Goal: Communication & Community: Connect with others

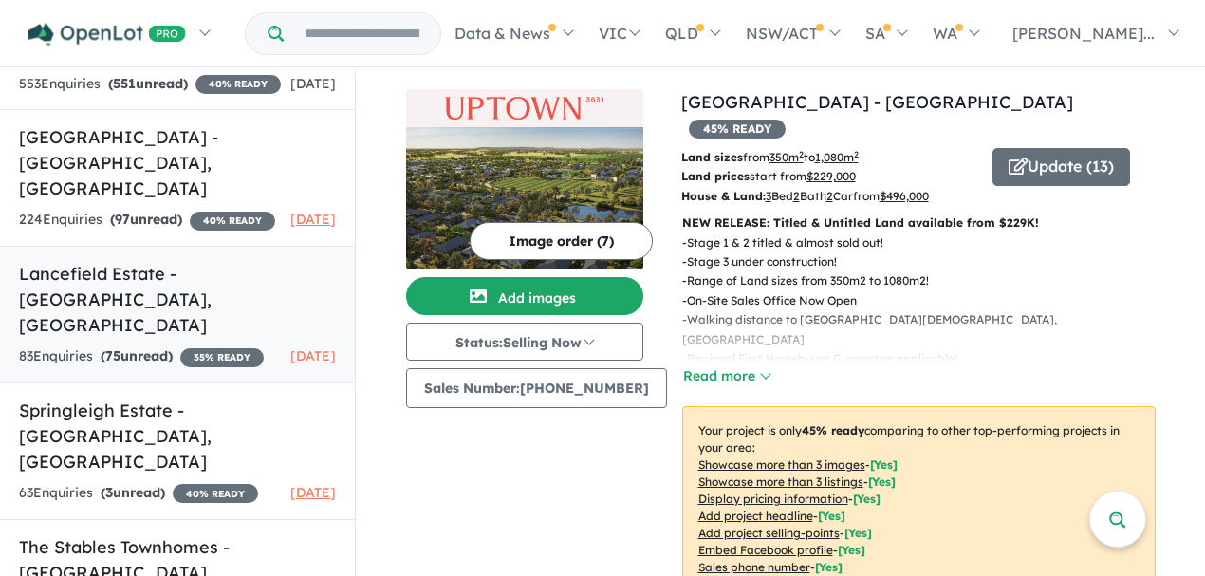
scroll to position [2, 0]
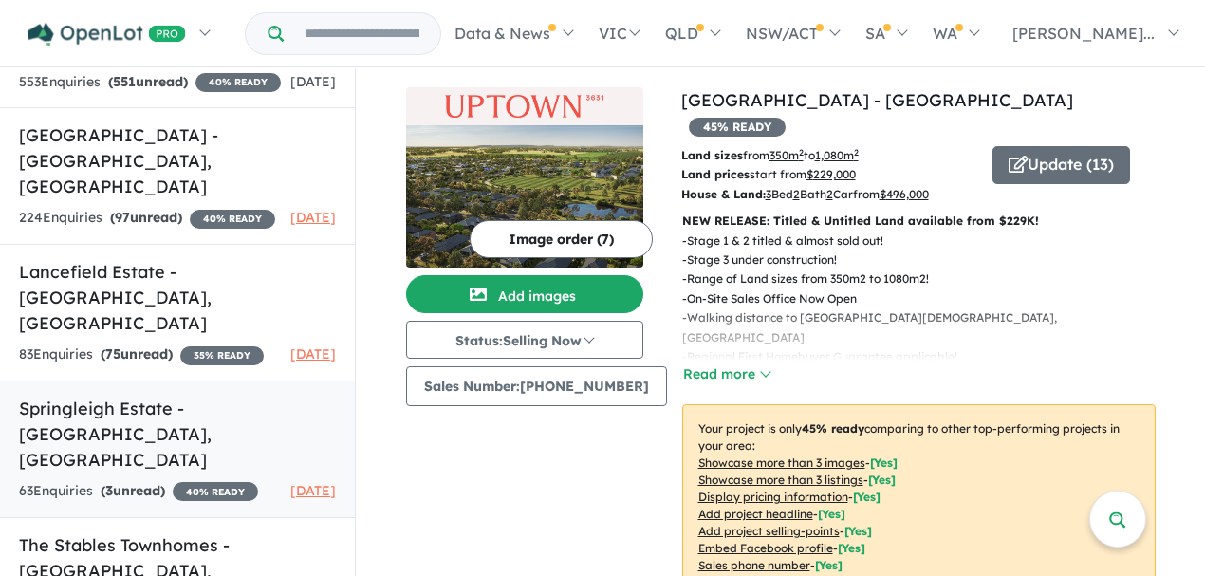
click at [175, 396] on h5 "[GEOGRAPHIC_DATA] - [GEOGRAPHIC_DATA] , [GEOGRAPHIC_DATA]" at bounding box center [177, 434] width 317 height 77
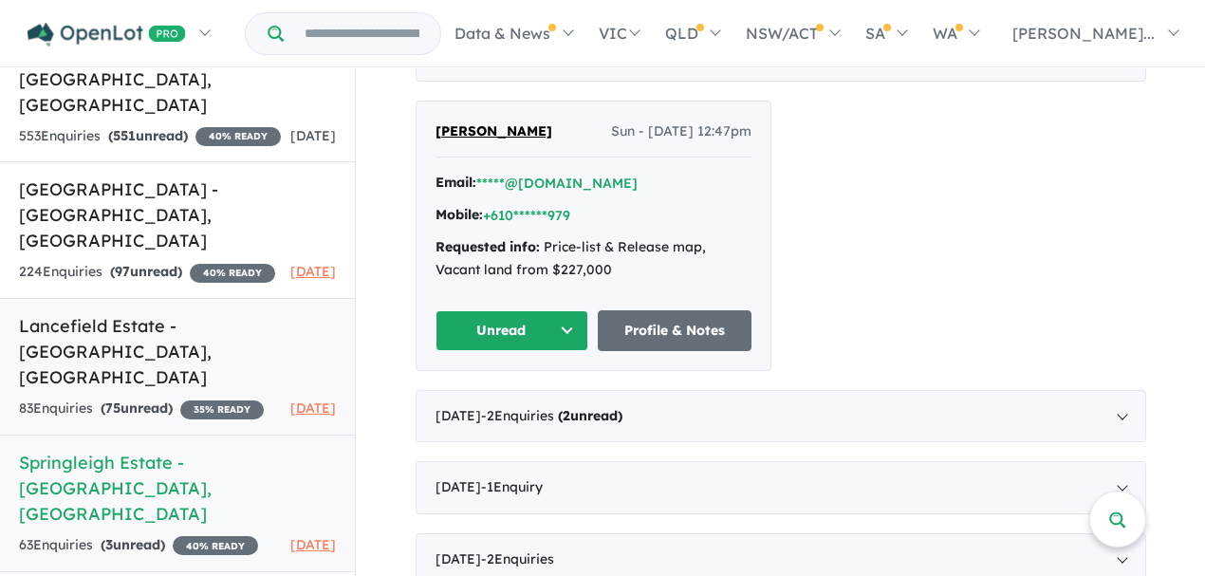
scroll to position [395, 0]
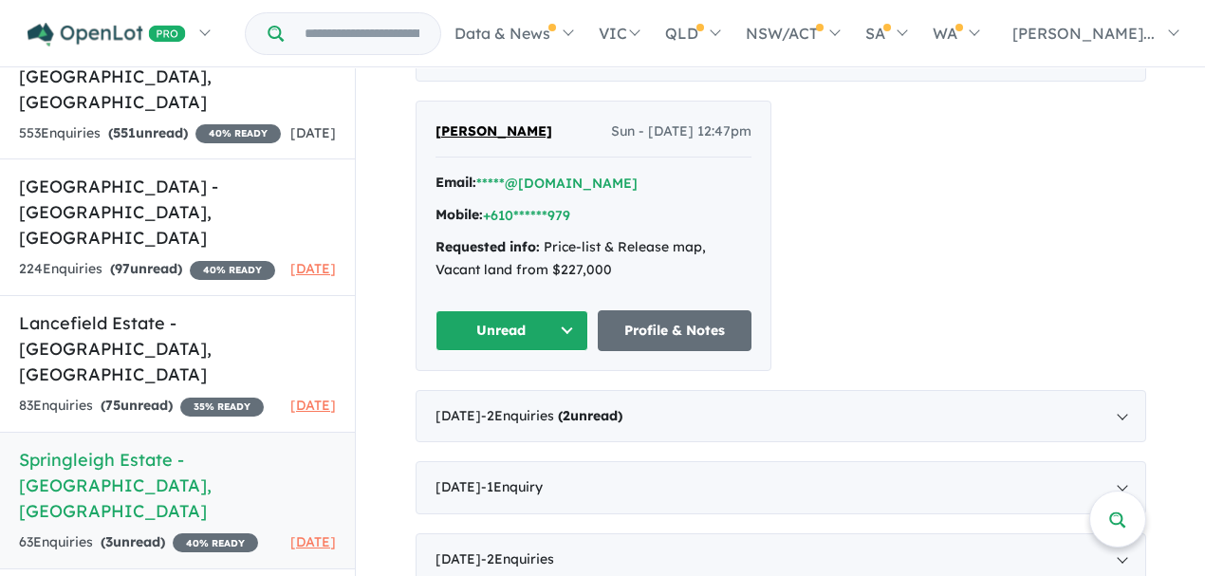
click at [178, 432] on link "Springleigh Estate - [GEOGRAPHIC_DATA] , [GEOGRAPHIC_DATA] 63 Enquir ies ( 3 un…" at bounding box center [177, 501] width 355 height 138
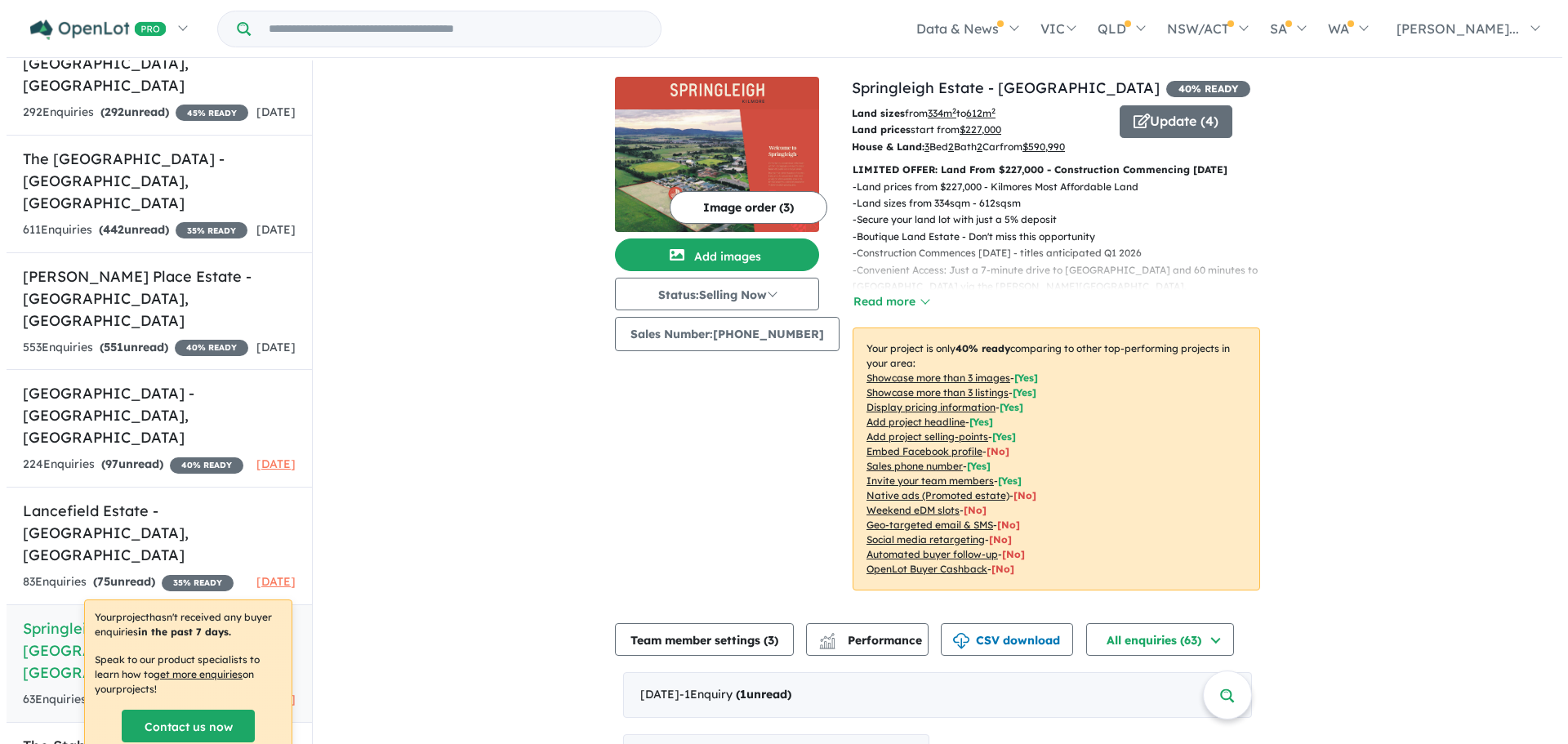
scroll to position [102, 0]
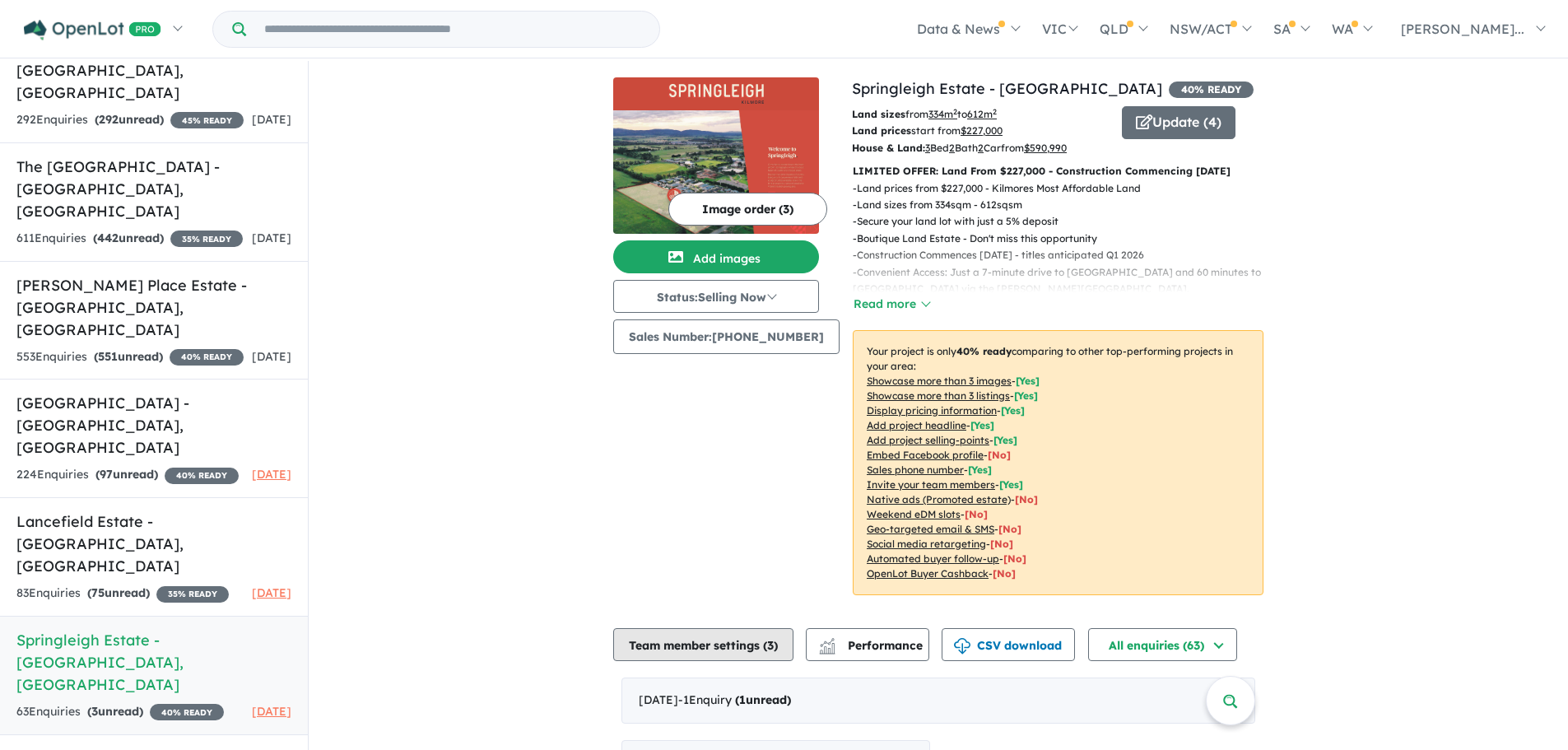
click at [697, 499] on button "Team member settings ( 3 )" at bounding box center [704, 645] width 180 height 33
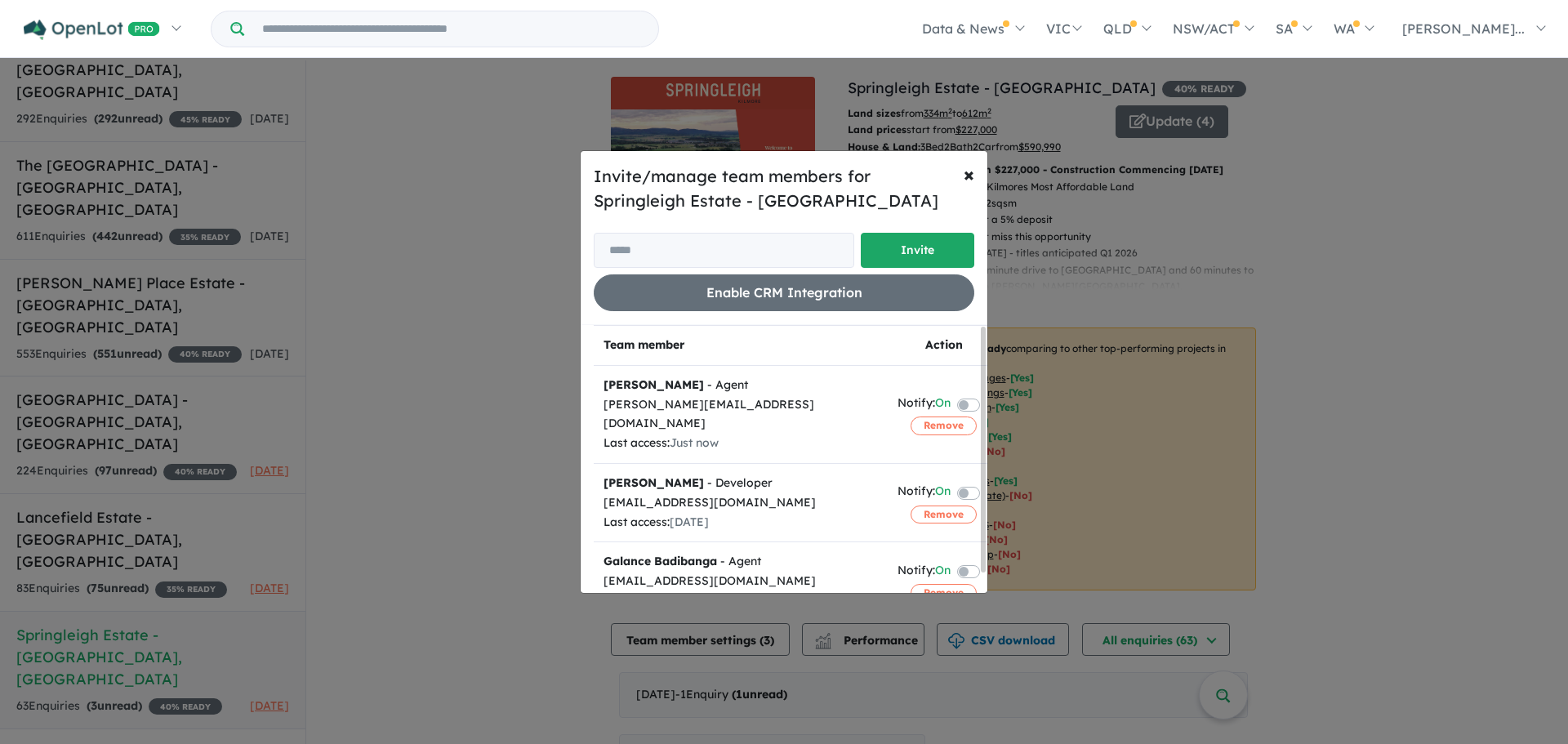
scroll to position [22, 0]
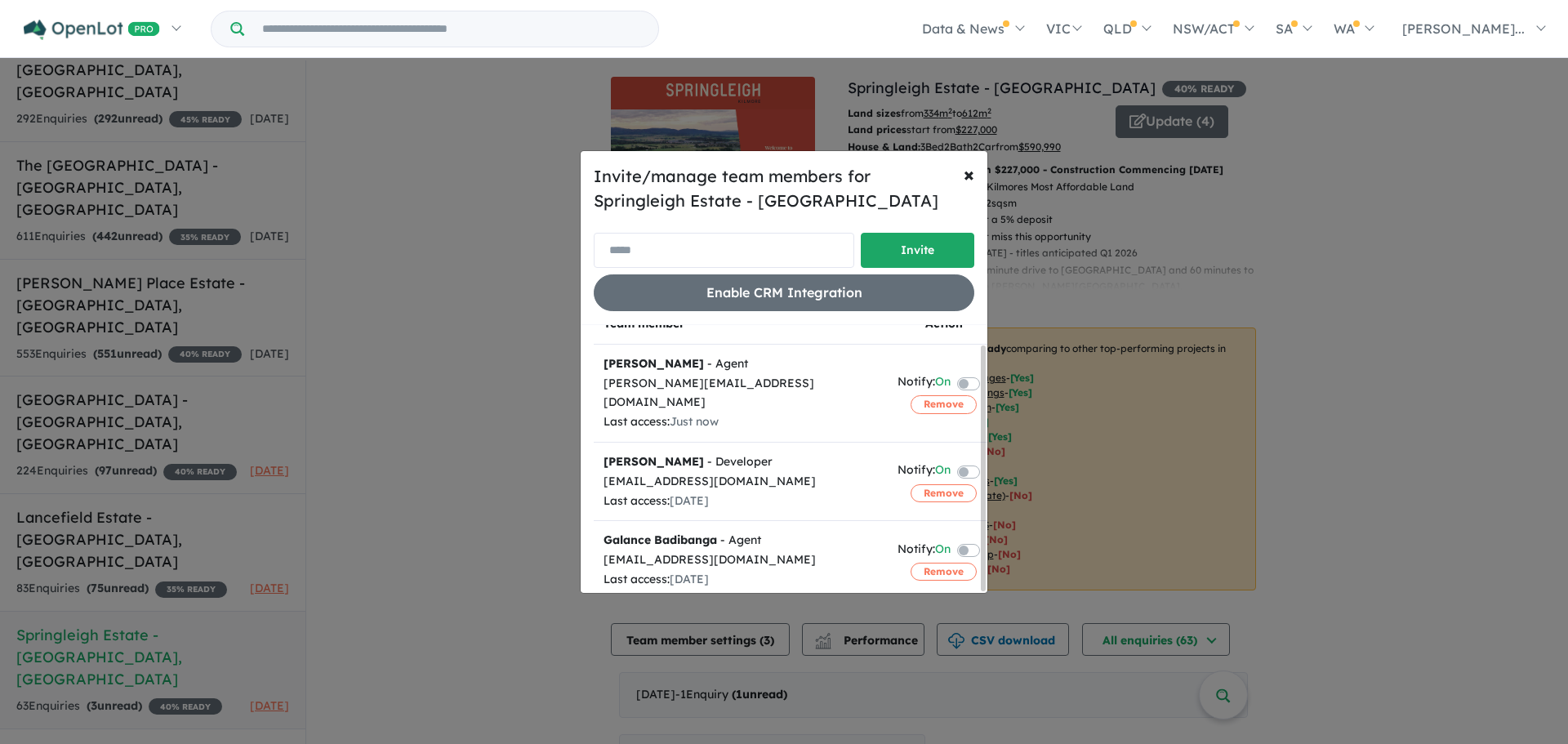
click at [677, 242] on input "email" at bounding box center [724, 250] width 261 height 35
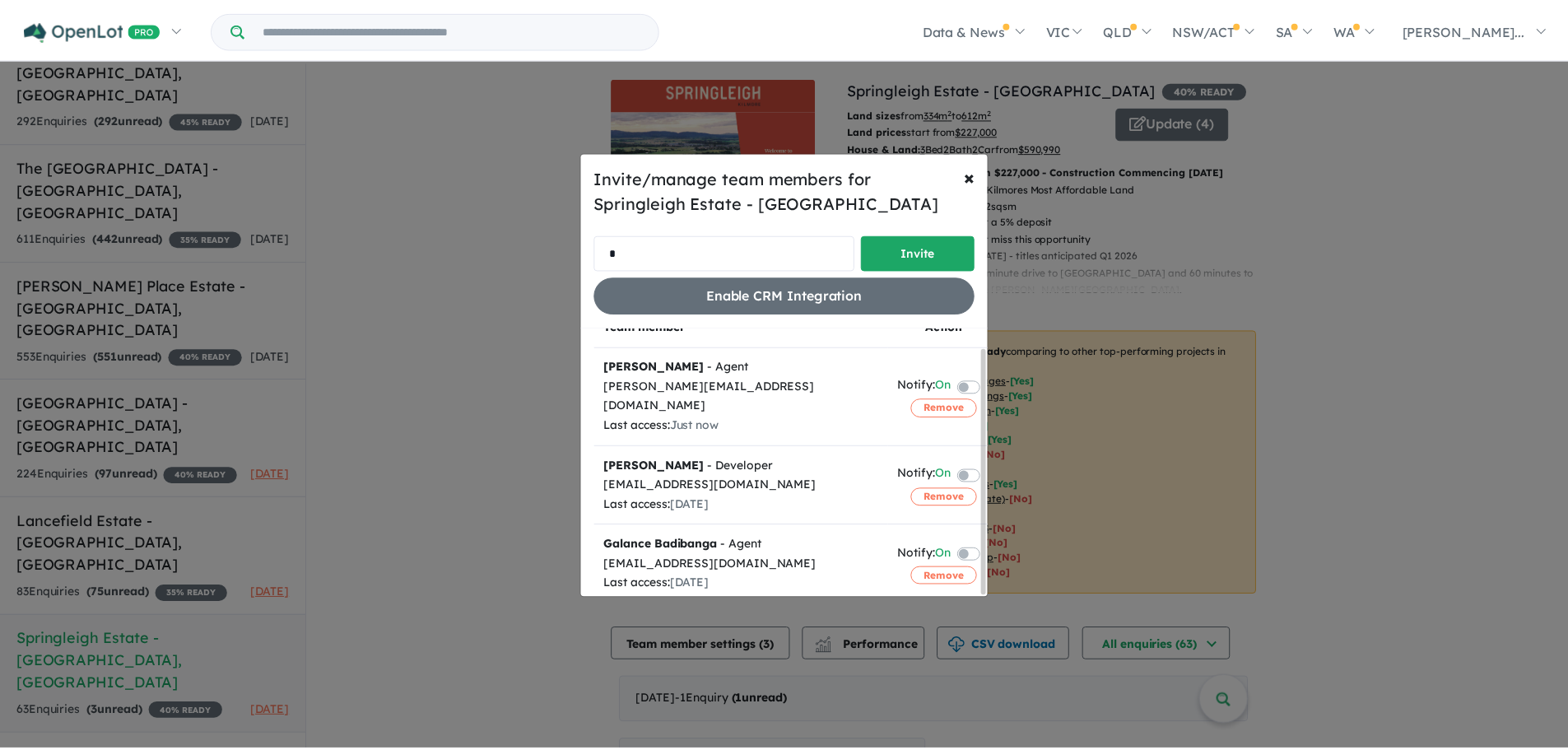
scroll to position [0, 0]
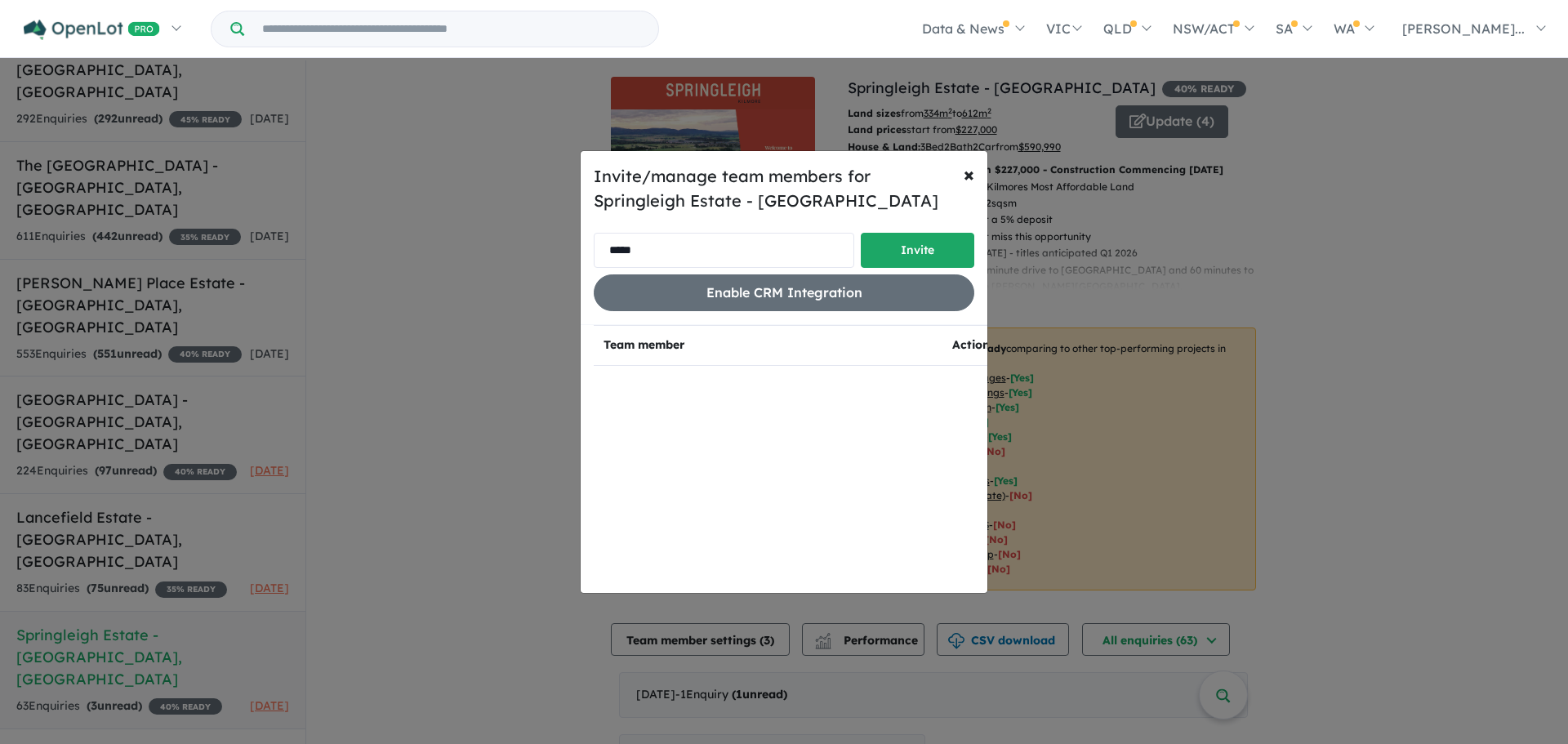
type input "**********"
click at [945, 252] on button "Invite" at bounding box center [918, 250] width 114 height 35
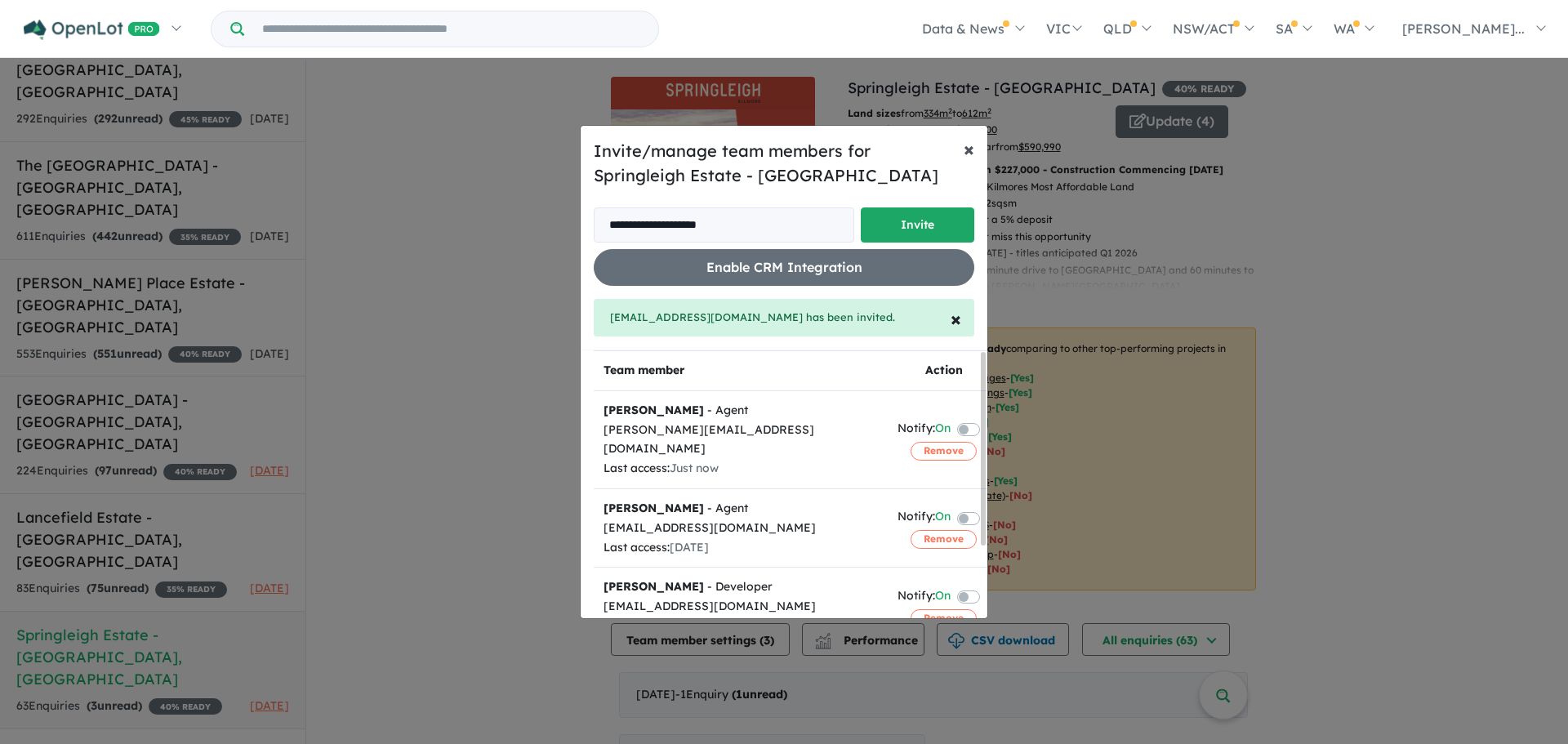
click at [978, 146] on button "× Close" at bounding box center [969, 148] width 37 height 46
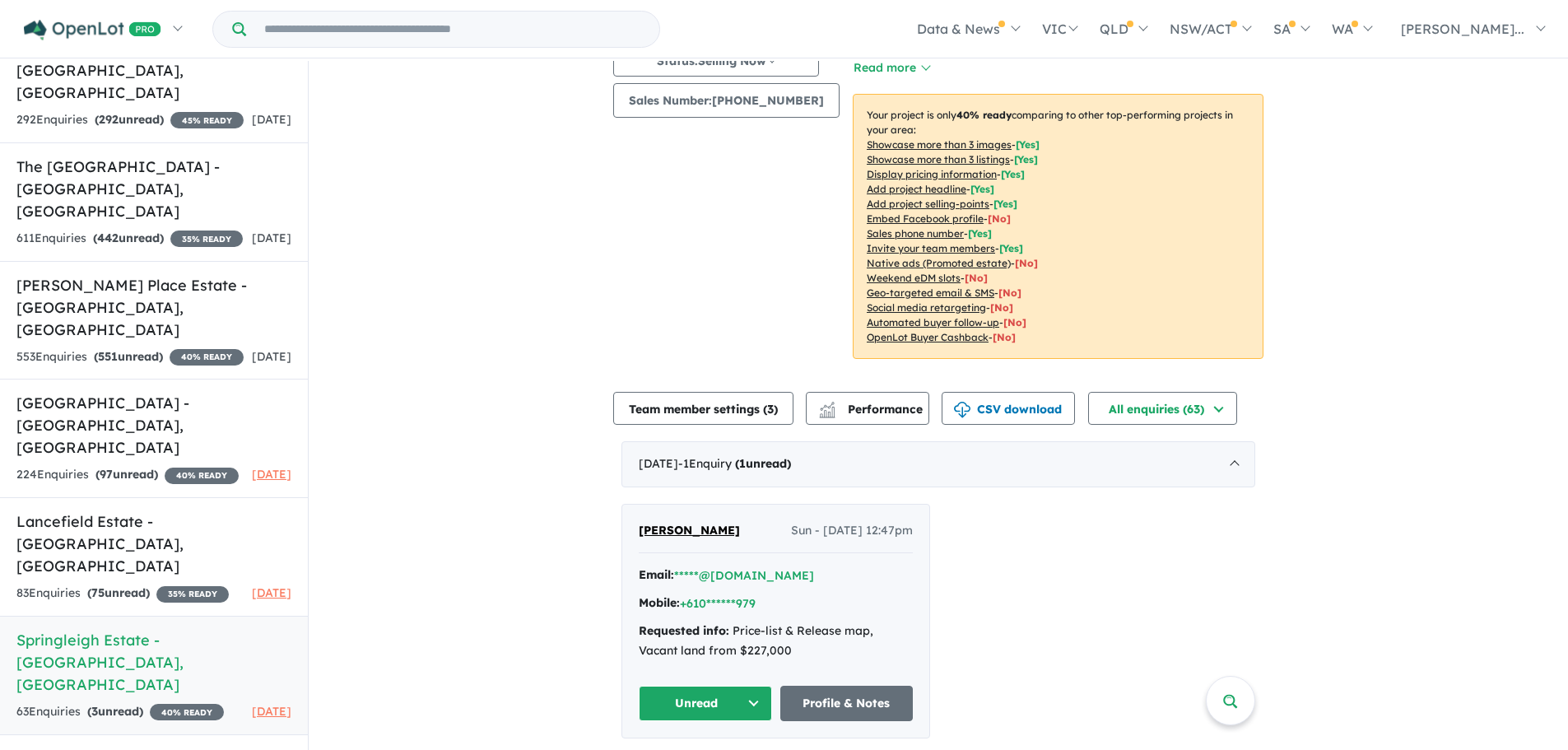
scroll to position [364, 0]
